Goal: Find specific page/section: Find specific page/section

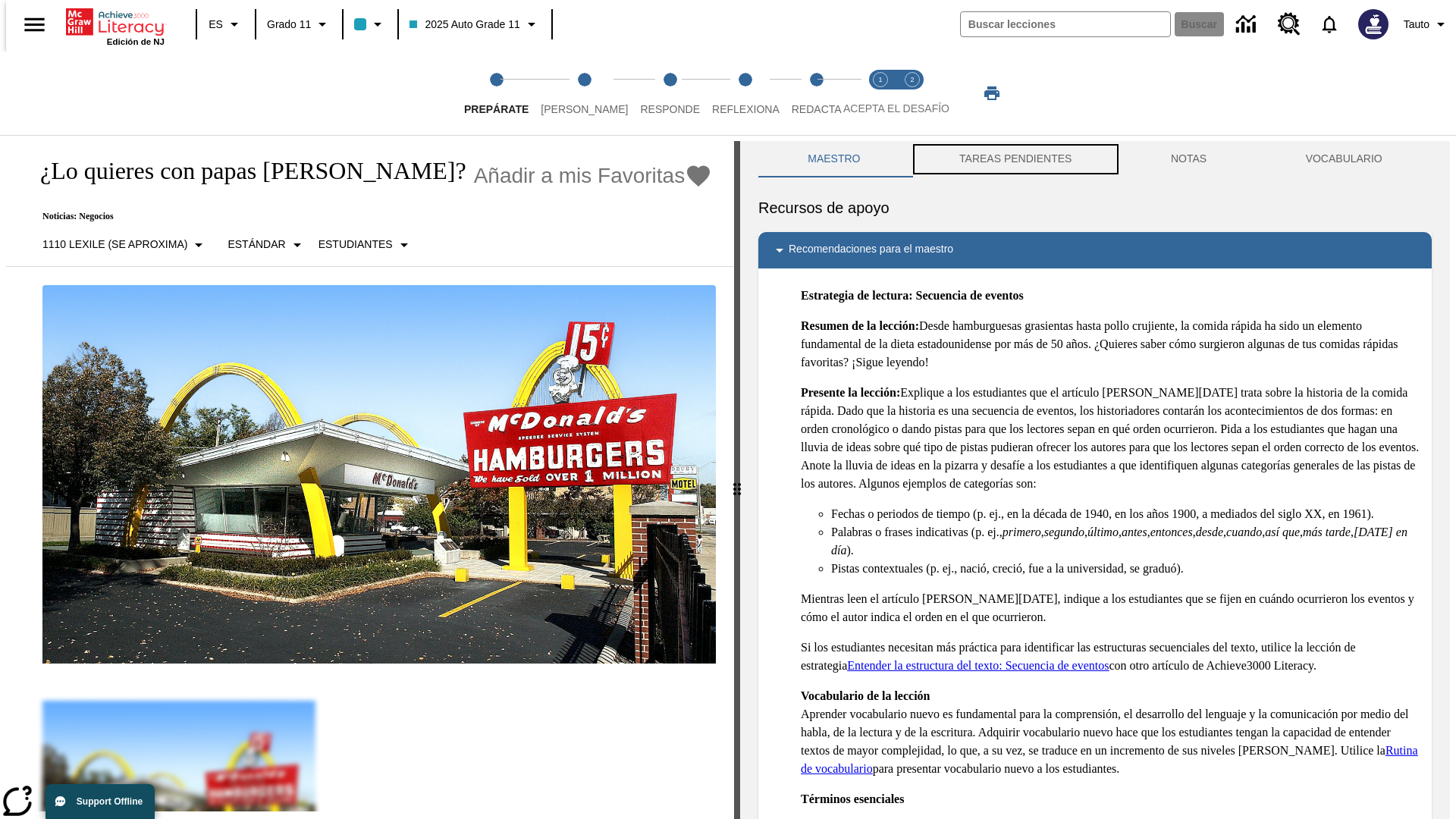
click at [1014, 160] on button "TAREAS PENDIENTES" at bounding box center [1016, 159] width 212 height 37
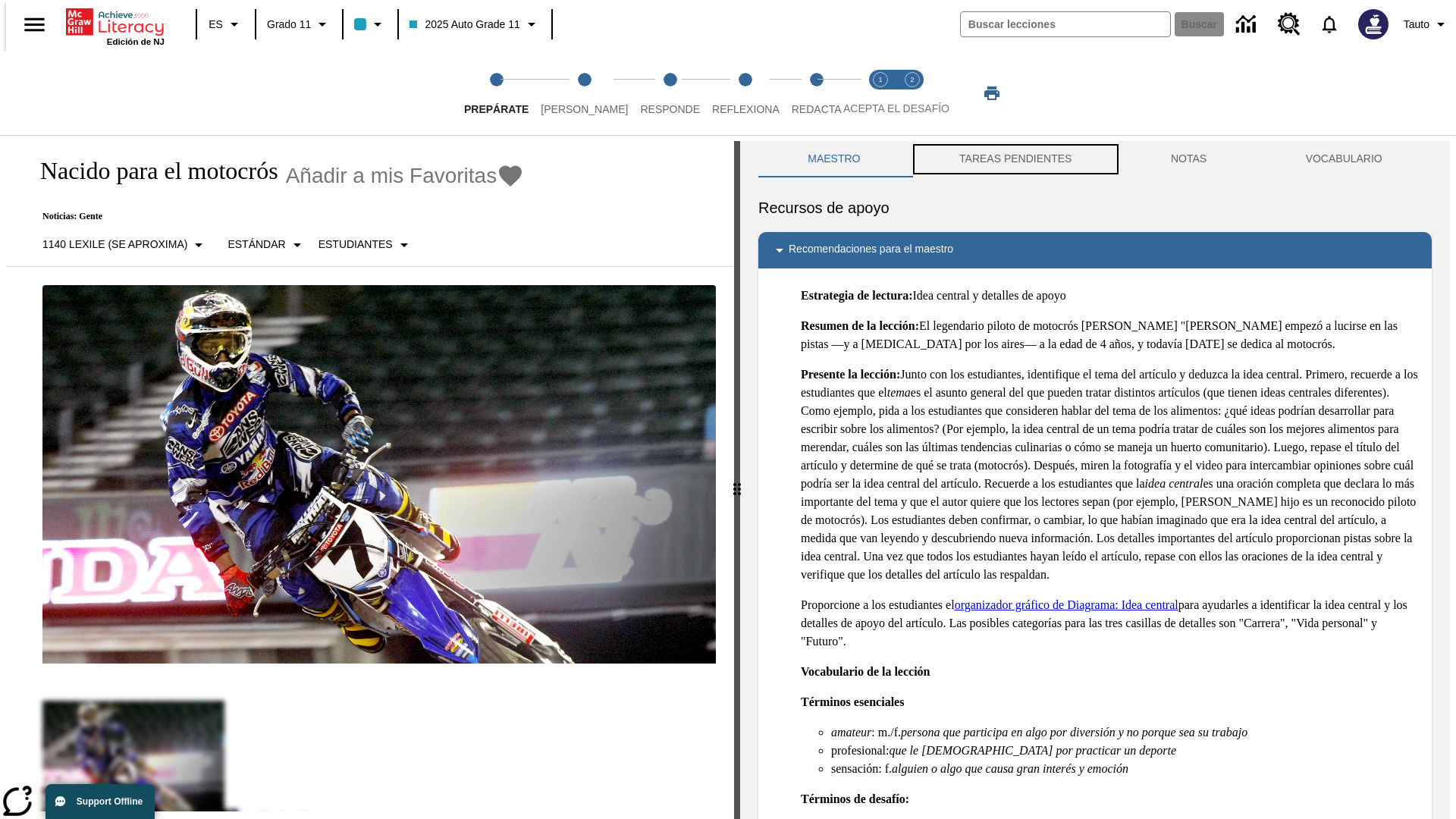
click at [1014, 160] on button "TAREAS PENDIENTES" at bounding box center [1016, 159] width 212 height 37
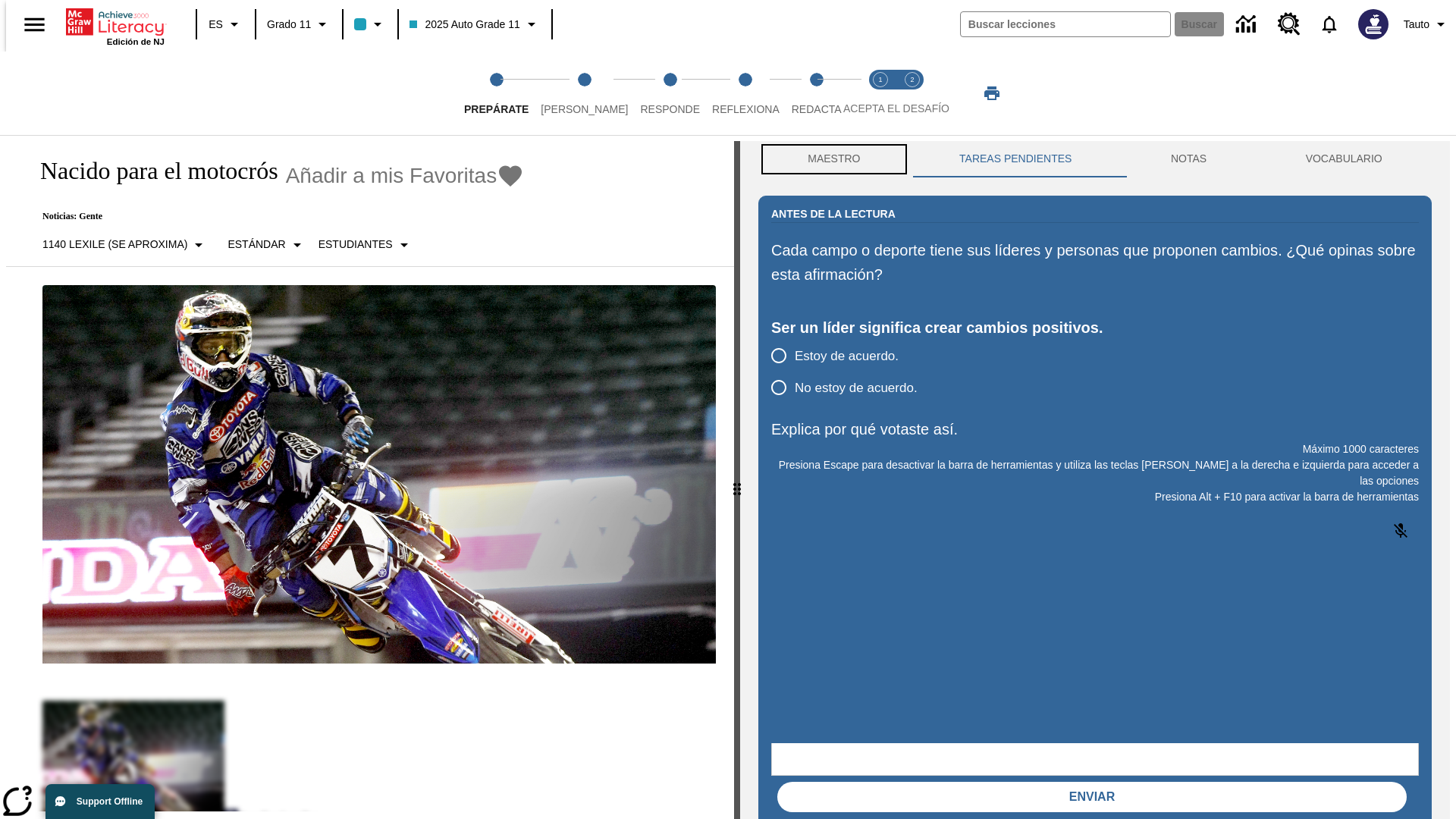
scroll to position [1, 0]
